Goal: Navigation & Orientation: Find specific page/section

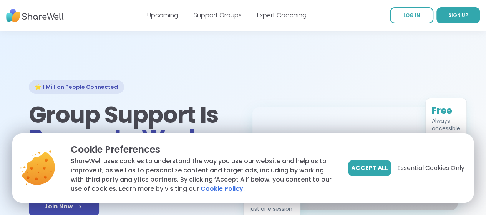
click at [215, 16] on link "Support Groups" at bounding box center [218, 15] width 48 height 9
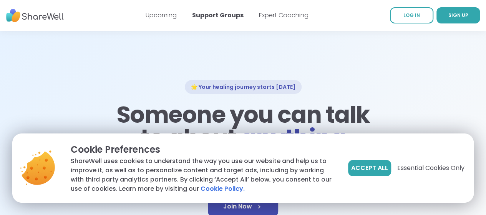
click at [284, 109] on h1 "Someone you can talk to about anything" at bounding box center [243, 126] width 258 height 46
click at [152, 17] on link "Upcoming" at bounding box center [161, 15] width 31 height 9
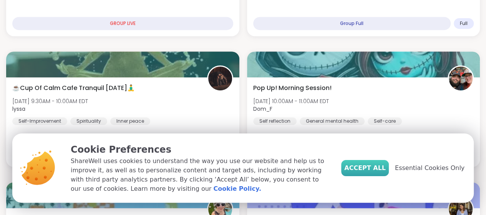
click at [386, 170] on span "Accept All" at bounding box center [364, 167] width 41 height 9
